Goal: Information Seeking & Learning: Learn about a topic

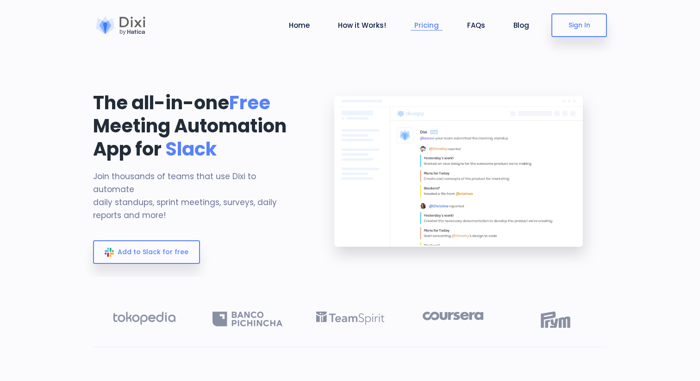
click at [432, 25] on link "Pricing" at bounding box center [427, 25] width 32 height 11
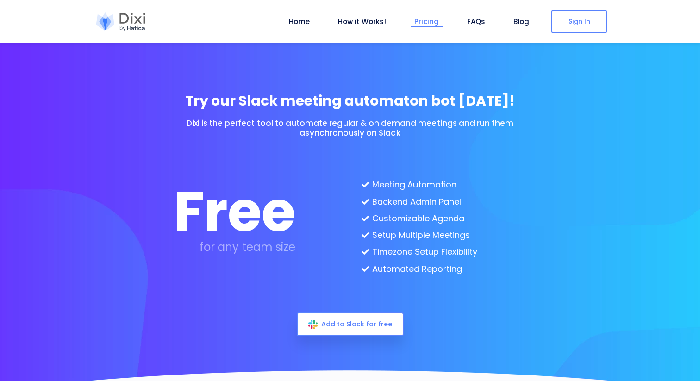
click at [432, 21] on link "Pricing" at bounding box center [427, 21] width 32 height 11
click at [431, 22] on link "Pricing" at bounding box center [427, 21] width 32 height 11
click at [424, 23] on link "Pricing" at bounding box center [427, 21] width 32 height 11
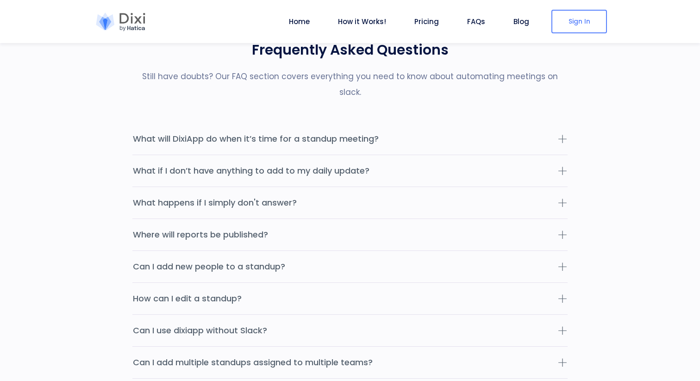
scroll to position [2825, 0]
click at [326, 122] on button "What will DixiApp do when it’s time for a standup meeting?" at bounding box center [349, 137] width 435 height 31
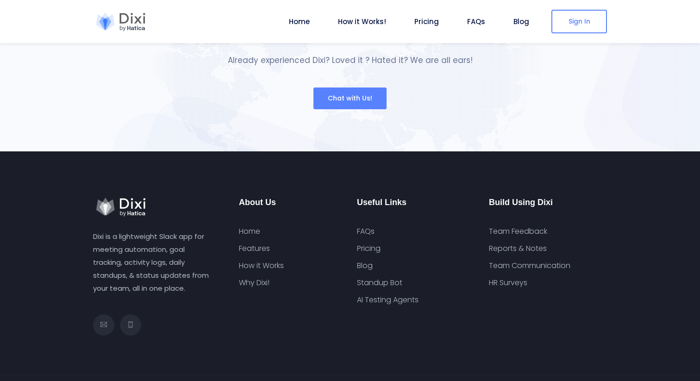
scroll to position [3496, 0]
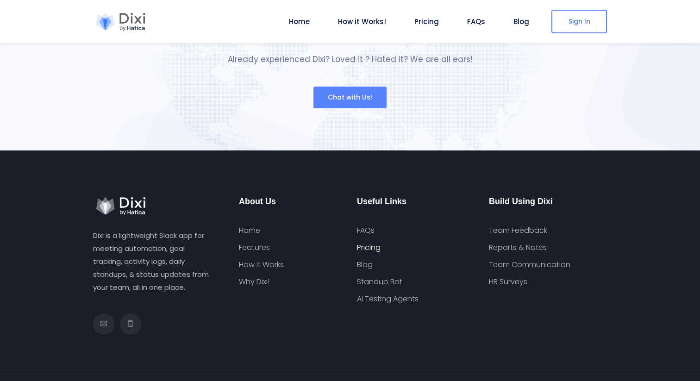
click at [370, 243] on link "Pricing" at bounding box center [369, 247] width 24 height 9
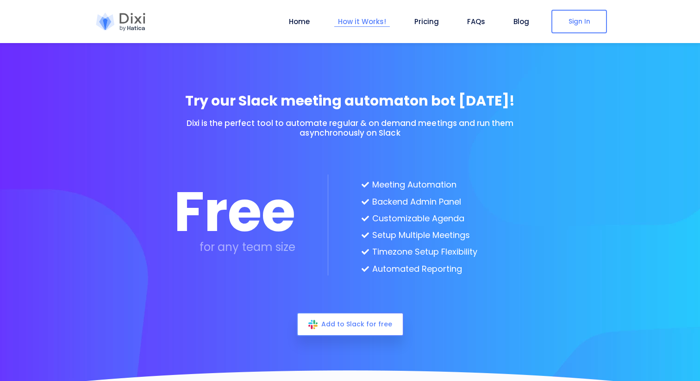
click at [356, 22] on link "How it Works!" at bounding box center [362, 21] width 56 height 11
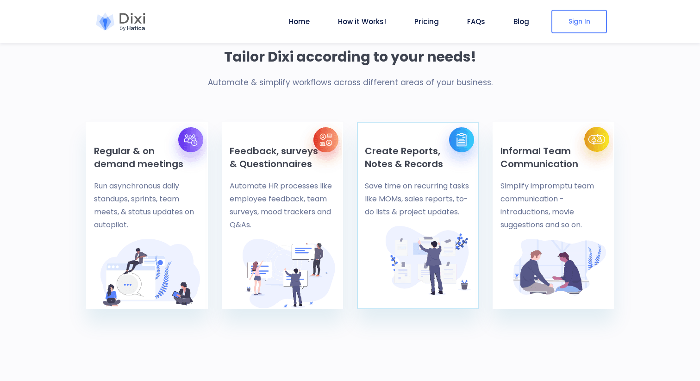
scroll to position [374, 0]
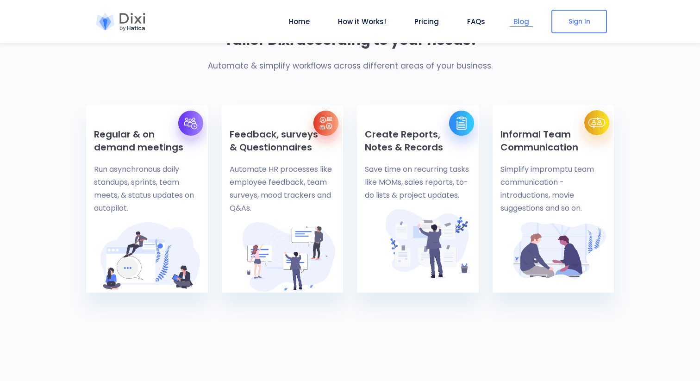
click at [522, 22] on link "Blog" at bounding box center [521, 21] width 23 height 11
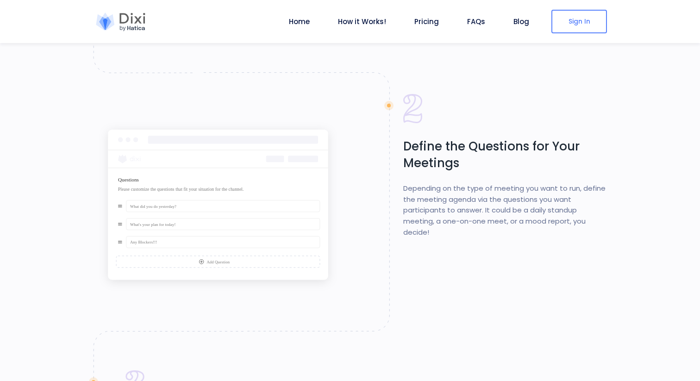
scroll to position [1056, 0]
